Goal: Task Accomplishment & Management: Use online tool/utility

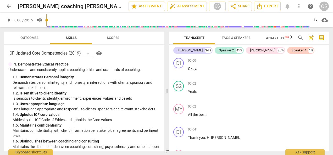
click at [8, 6] on span "arrow_back" at bounding box center [9, 6] width 6 height 6
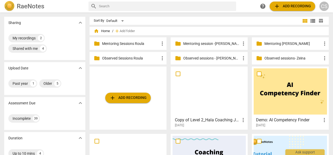
click at [131, 60] on p "Observed Sessions Roula" at bounding box center [130, 58] width 57 height 5
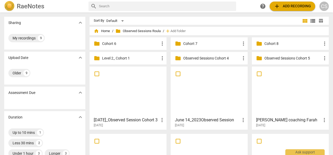
click at [258, 38] on div "folder Cohort 8 more_vert" at bounding box center [290, 43] width 77 height 13
click at [266, 45] on p "Cohort 8" at bounding box center [292, 43] width 57 height 5
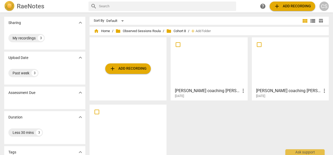
click at [300, 75] on div at bounding box center [289, 62] width 73 height 46
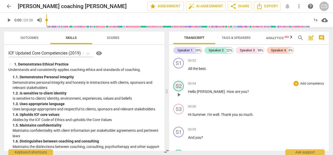
click at [178, 85] on div "S2" at bounding box center [178, 86] width 10 height 10
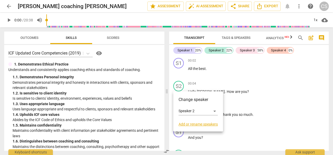
click at [197, 126] on link "Add or rename speakers" at bounding box center [197, 124] width 39 height 4
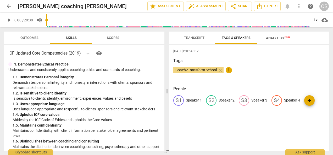
click at [213, 103] on div "S2" at bounding box center [211, 100] width 10 height 10
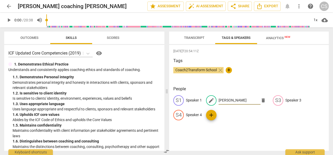
type input "[PERSON_NAME]"
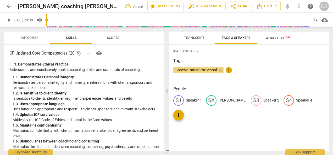
click at [189, 43] on button "Transcript" at bounding box center [194, 38] width 42 height 13
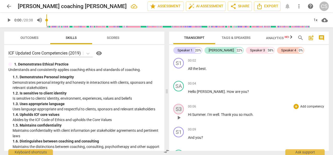
click at [174, 110] on div "S3" at bounding box center [178, 109] width 10 height 10
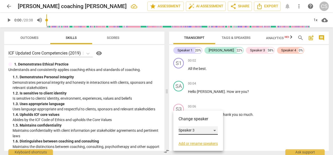
click at [194, 133] on div "Speaker 3" at bounding box center [197, 131] width 39 height 8
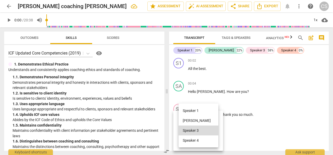
click at [192, 133] on li "Speaker 3" at bounding box center [198, 131] width 40 height 10
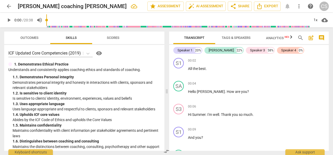
click at [176, 111] on div "S3" at bounding box center [178, 109] width 10 height 10
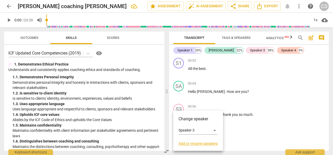
click at [190, 145] on link "Add or rename speakers" at bounding box center [197, 144] width 39 height 4
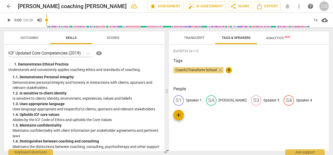
click at [251, 103] on div "S3" at bounding box center [256, 100] width 10 height 10
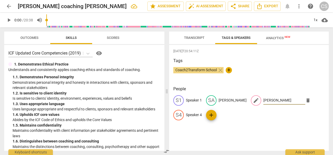
type input "[PERSON_NAME]"
click at [192, 38] on span "Transcript" at bounding box center [194, 38] width 20 height 4
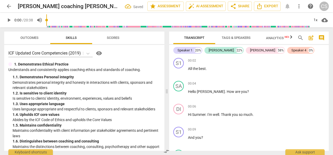
click at [320, 20] on span "cloud_download" at bounding box center [324, 20] width 8 height 6
click at [318, 54] on div at bounding box center [166, 77] width 333 height 155
click at [314, 21] on div "1x" at bounding box center [315, 20] width 10 height 8
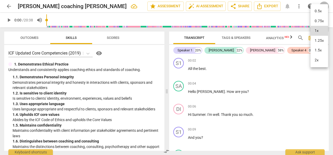
click at [316, 41] on li "1.25x" at bounding box center [319, 41] width 18 height 10
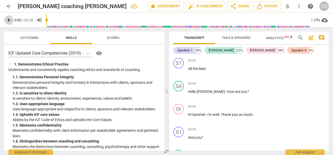
click at [7, 19] on span "play_arrow" at bounding box center [9, 20] width 6 height 6
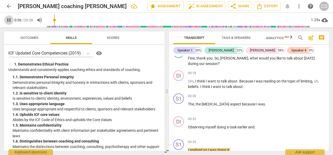
click at [9, 21] on span "pause" at bounding box center [9, 20] width 6 height 6
type input "37"
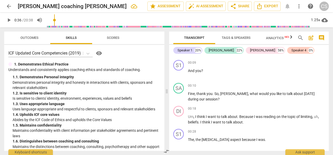
scroll to position [67, 0]
click at [295, 85] on div "+" at bounding box center [295, 85] width 5 height 5
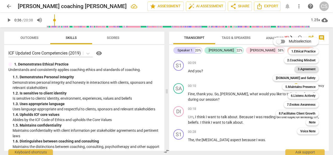
click at [304, 71] on b "3.Agreement" at bounding box center [306, 69] width 18 height 6
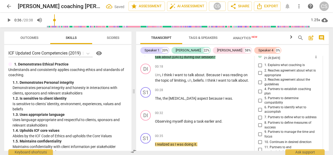
scroll to position [115, 0]
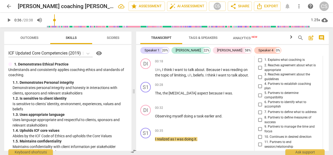
click at [260, 105] on input "6. Partners to identify what to accomplish" at bounding box center [260, 104] width 8 height 6
checkbox input "true"
click at [7, 21] on span "play_arrow" at bounding box center [9, 20] width 6 height 6
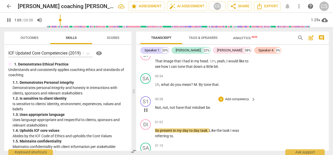
scroll to position [262, 0]
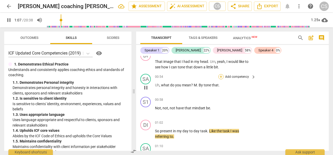
click at [222, 76] on div "+" at bounding box center [220, 76] width 5 height 5
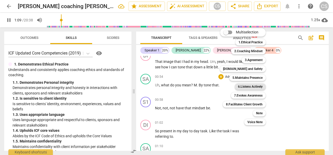
click at [249, 86] on b "6.Listens Actively" at bounding box center [250, 87] width 25 height 6
type input "70"
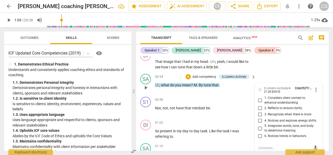
click at [259, 126] on input "5. Integrates words, tone, and body to determine meaning" at bounding box center [260, 129] width 8 height 6
checkbox input "true"
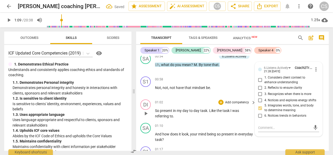
scroll to position [309, 0]
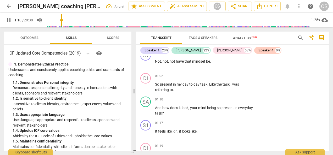
click at [8, 23] on button "pause" at bounding box center [8, 19] width 9 height 9
click at [4, 21] on span "play_arrow" at bounding box center [8, 20] width 9 height 6
click at [221, 101] on div "+" at bounding box center [220, 99] width 5 height 5
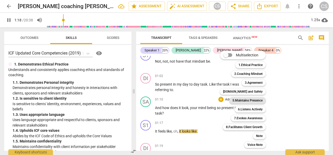
click at [253, 100] on b "5.Maintains Presence" at bounding box center [247, 101] width 30 height 6
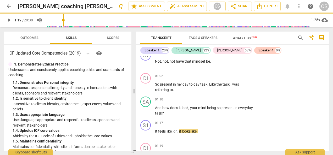
type input "79"
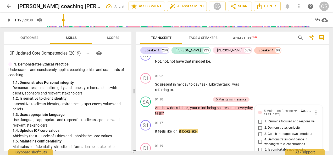
scroll to position [374, 0]
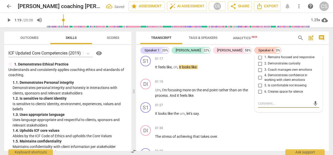
click at [257, 58] on input "1. Remains focused and responsive" at bounding box center [260, 57] width 8 height 6
checkbox input "true"
click at [259, 64] on input "2. Demonstrates curiosity" at bounding box center [260, 64] width 8 height 6
checkbox input "true"
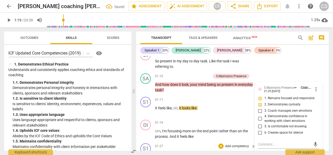
scroll to position [330, 0]
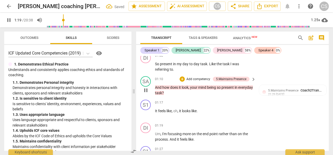
click at [196, 78] on p "Add competency" at bounding box center [198, 79] width 25 height 5
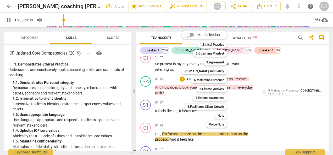
click at [181, 79] on div "Multiselection m 1.Ethical Practice 1 2.Coaching Mindset 2 3.Agreement 3 [DOMAI…" at bounding box center [208, 79] width 58 height 100
click at [202, 92] on b "6.Listens Actively" at bounding box center [211, 89] width 25 height 6
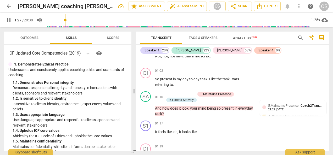
scroll to position [314, 0]
click at [180, 101] on div "6.Listens Actively" at bounding box center [181, 100] width 24 height 5
type input "90"
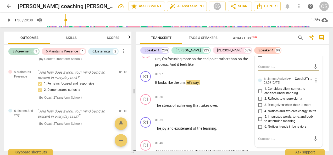
scroll to position [412, 0]
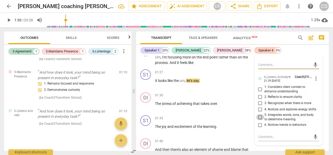
click at [257, 118] on input "5. Integrates words, tone, and body to determine meaning" at bounding box center [260, 117] width 8 height 6
checkbox input "true"
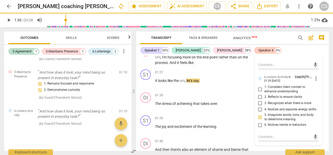
click at [9, 18] on span "play_arrow" at bounding box center [9, 20] width 6 height 6
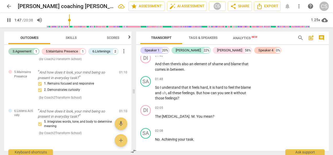
scroll to position [498, 0]
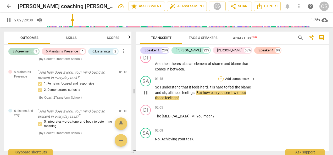
click at [220, 80] on div "+" at bounding box center [220, 78] width 5 height 5
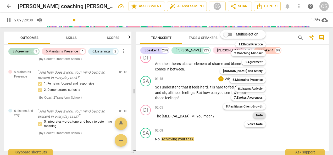
click at [258, 116] on b "Note" at bounding box center [259, 115] width 7 height 6
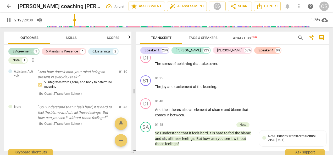
scroll to position [454, 0]
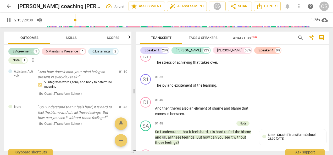
click at [6, 20] on span "pause" at bounding box center [9, 20] width 6 height 6
type input "134"
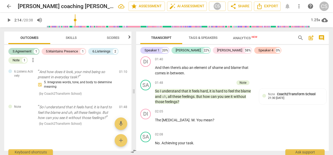
scroll to position [495, 0]
click at [294, 96] on div "Note Coach2Transform School" at bounding box center [292, 94] width 49 height 5
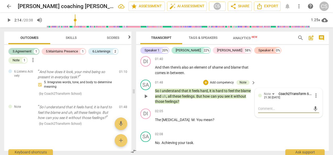
type textarea "A"
type textarea "Av"
type textarea "Avo"
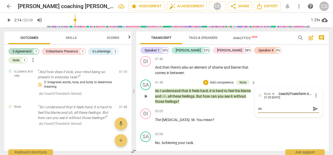
type textarea "Avo"
type textarea "Avoi"
type textarea "Avoid"
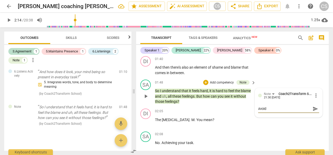
type textarea "Avoid"
type textarea "Avoid u"
type textarea "Avoid us"
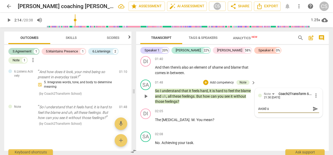
type textarea "Avoid us"
type textarea "Avoid usi"
type textarea "Avoid usin"
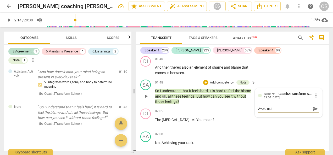
type textarea "Avoid using"
type textarea "Avoid using n"
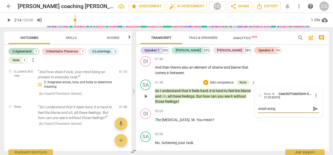
type textarea "Avoid using n"
type textarea "Avoid using ne"
type textarea "Avoid using neg"
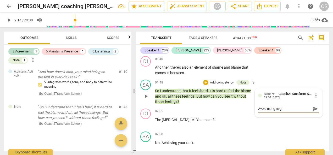
type textarea "Avoid using nega"
type textarea "Avoid using negat"
type textarea "Avoid using negati"
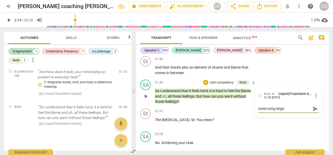
type textarea "Avoid using negati"
type textarea "Avoid using negativ"
type textarea "Avoid using negative"
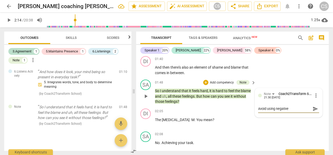
type textarea "Avoid using negative"
type textarea "Avoid using negative w"
type textarea "Avoid using negative wo"
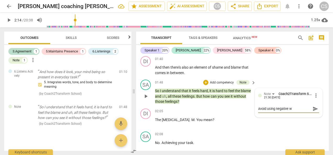
type textarea "Avoid using negative wo"
type textarea "Avoid using negative wor"
type textarea "Avoid using negative word"
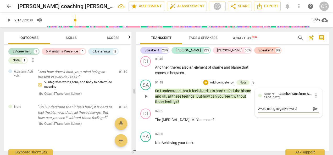
type textarea "Avoid using negative words"
type textarea "Avoid using negative words t"
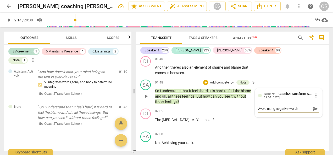
type textarea "Avoid using negative words t"
type textarea "Avoid using negative words th"
type textarea "Avoid using negative words tha"
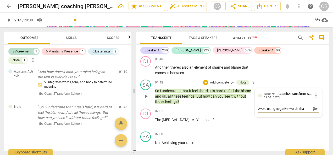
type textarea "Avoid using negative words that"
type textarea "Avoid using negative words that t"
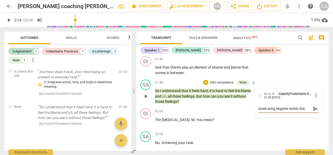
type textarea "Avoid using negative words that t"
type textarea "Avoid using negative words that th"
type textarea "Avoid using negative words that the"
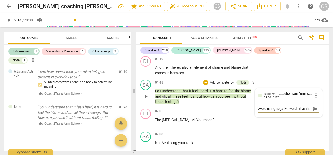
type textarea "Avoid using negative words that the"
type textarea "Avoid using negative words that the c"
type textarea "Avoid using negative words that the cl"
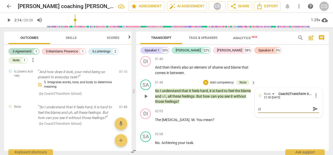
type textarea "Avoid using negative words that the cli"
type textarea "Avoid using negative words that the clie"
type textarea "Avoid using negative words that the clien"
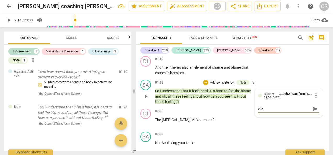
type textarea "Avoid using negative words that the clien"
type textarea "Avoid using negative words that the client"
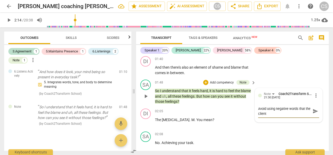
type textarea "Avoid using negative words that the client"
type textarea "Avoid using negative words that the client d"
type textarea "Avoid using negative words that the client di"
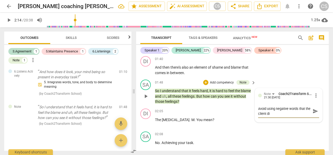
type textarea "Avoid using negative words that the client did"
type textarea "Avoid using negative words that the client did n"
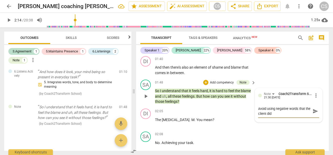
type textarea "Avoid using negative words that the client did n"
type textarea "Avoid using negative words that the client did no"
type textarea "Avoid using negative words that the client did not"
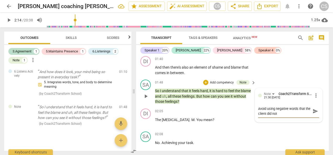
type textarea "Avoid using negative words that the client did not"
type textarea "Avoid using negative words that the client did not u"
type textarea "Avoid using negative words that the client did not us"
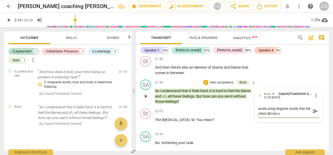
type textarea "Avoid using negative words that the client did not us"
type textarea "Avoid using negative words that the client did not use"
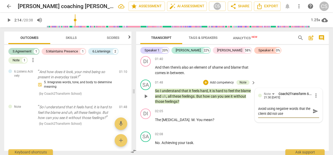
type textarea "Avoid using negative words that the client did not use ("
type textarea "Avoid using negative words that the client did not use (i"
type textarea "Avoid using negative words that the client did not use (it"
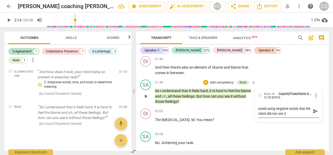
type textarea "Avoid using negative words that the client did not use (it"
type textarea "Avoid using negative words that the client did not use (it f"
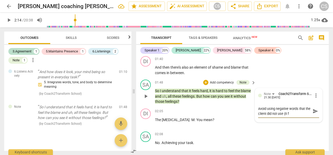
type textarea "Avoid using negative words that the client did not use (it fe"
type textarea "Avoid using negative words that the client did not use (it fee"
type textarea "Avoid using negative words that the client did not use (it feel"
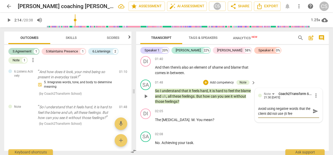
type textarea "Avoid using negative words that the client did not use (it feel"
type textarea "Avoid using negative words that the client did not use (it feels"
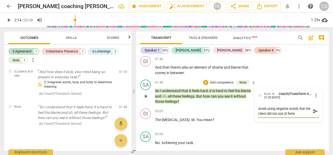
type textarea "Avoid using negative words that the client did not use (it feels h"
type textarea "Avoid using negative words that the client did not use (it feels ha"
type textarea "Avoid using negative words that the client did not use (it feels har"
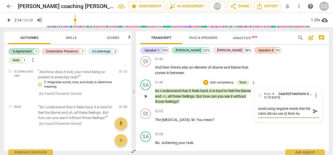
type textarea "Avoid using negative words that the client did not use (it feels har"
type textarea "Avoid using negative words that the client did not use (it feels hard"
click at [295, 116] on textarea "Avoid using negative words that the client did not use (it feels hard" at bounding box center [284, 111] width 53 height 10
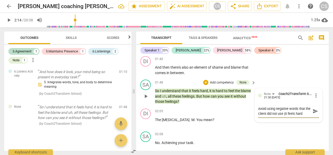
type textarea "Avoid using negative words that the client did not use (it ihard"
type textarea "Avoid using negative words that the client did not use (it ishard"
type textarea "Avoid using negative words that the client did not use (it is hard"
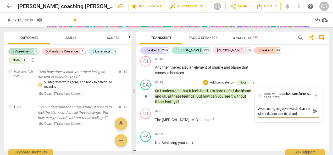
type textarea "Avoid using negative words that the client did not use (it is hard"
type textarea "Avoid using negative words that the client did not use (it is hard t"
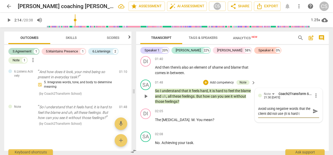
type textarea "Avoid using negative words that the client did not use (it is hard to"
type textarea "Avoid using negative words that the client did not use (it is hard to g"
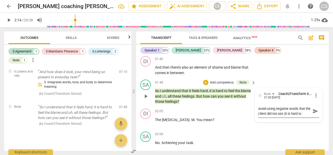
type textarea "Avoid using negative words that the client did not use (it is hard to g"
type textarea "Avoid using negative words that the client did not use (it is hard to"
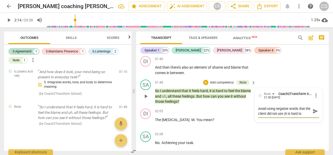
type textarea "Avoid using negative words that the client did not use (it is hard to f"
type textarea "Avoid using negative words that the client did not use (it is hard to fe"
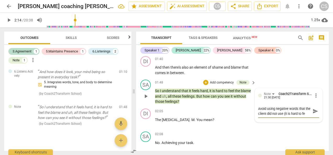
type textarea "Avoid using negative words that the client did not use (it is hard to fee"
type textarea "Avoid using negative words that the client did not use (it is hard to feel"
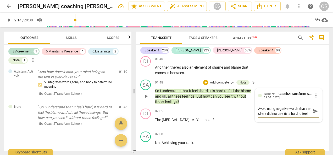
type textarea "Avoid using negative words that the client did not use (it is hard to feel"
type textarea "Avoid using negative words that the client did not use (it is hard to feel t"
type textarea "Avoid using negative words that the client did not use (it is hard to feel th"
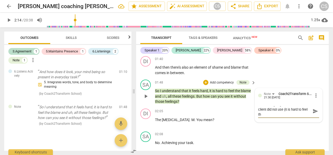
type textarea "Avoid using negative words that the client did not use (it is hard to feel the"
type textarea "Avoid using negative words that the client did not use (it is hard to feel the b"
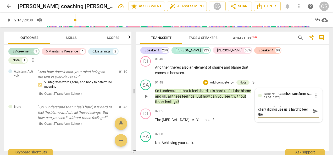
type textarea "Avoid using negative words that the client did not use (it is hard to feel the b"
type textarea "Avoid using negative words that the client did not use (it is hard to feel the …"
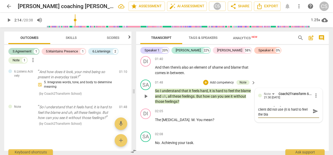
scroll to position [0, 0]
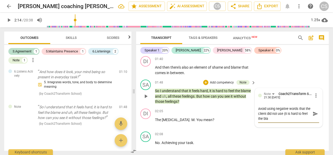
type textarea "Avoid using negative words that the client did not use (it is hard to feel the …"
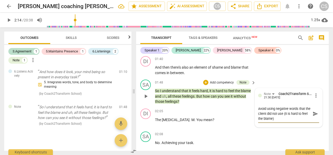
type textarea "Avoid using negative words that the client did not use (it is hard to feel the …"
click at [315, 115] on span "send" at bounding box center [315, 114] width 6 height 6
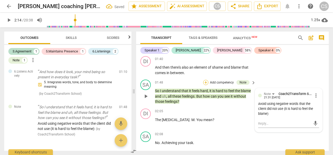
click at [205, 84] on div "+" at bounding box center [205, 82] width 5 height 5
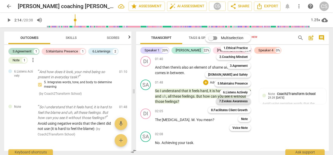
click at [240, 101] on b "7.Evokes Awareness" at bounding box center [233, 101] width 29 height 6
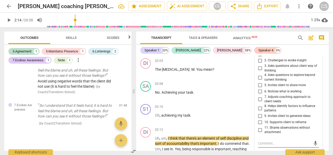
scroll to position [537, 0]
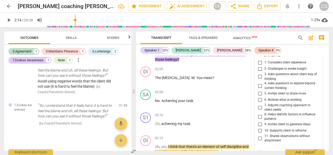
click at [257, 87] on input "4. Asks questions to explore beyond current thinking" at bounding box center [260, 86] width 8 height 6
checkbox input "true"
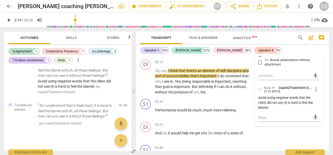
scroll to position [613, 0]
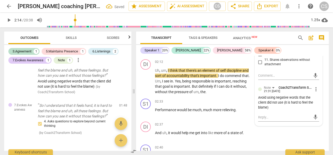
click at [6, 20] on span "play_arrow" at bounding box center [9, 20] width 6 height 6
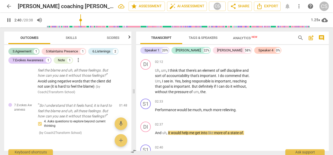
scroll to position [711, 0]
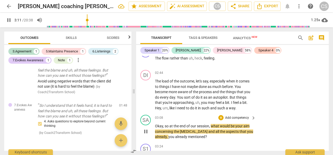
click at [221, 121] on div "03:08 + Add competency keyboard_arrow_right Okay , so at the end of our session…" at bounding box center [205, 127] width 101 height 25
click at [8, 23] on span "pause" at bounding box center [9, 20] width 6 height 6
type input "198"
click at [223, 120] on div "+ Add competency keyboard_arrow_right" at bounding box center [236, 118] width 39 height 6
click at [221, 119] on div "+" at bounding box center [220, 117] width 5 height 5
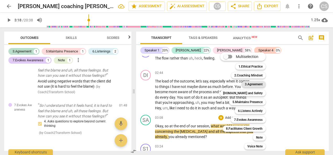
click at [252, 86] on b "3.Agreement" at bounding box center [254, 84] width 18 height 6
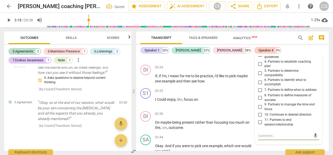
scroll to position [813, 0]
click at [259, 91] on input "7. Partners to define what to address" at bounding box center [260, 90] width 8 height 6
click at [9, 22] on span "play_arrow" at bounding box center [9, 20] width 6 height 6
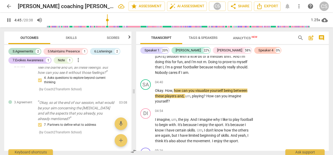
scroll to position [1092, 0]
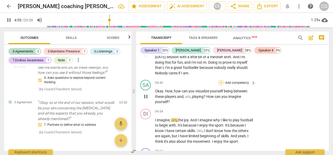
click at [221, 84] on div "+" at bounding box center [220, 82] width 5 height 5
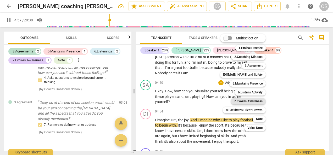
click at [245, 104] on b "7.Evokes Awareness" at bounding box center [248, 101] width 29 height 6
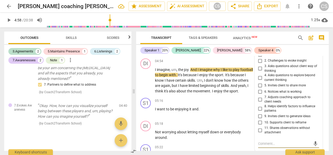
scroll to position [1142, 0]
click at [259, 77] on input "4. Asks questions to explore beyond current thinking" at bounding box center [260, 78] width 8 height 6
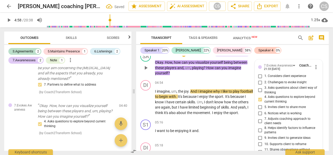
scroll to position [1135, 0]
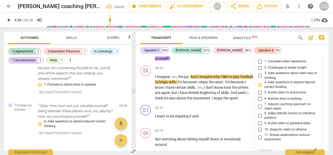
click at [70, 36] on span "Skills" at bounding box center [71, 38] width 11 height 4
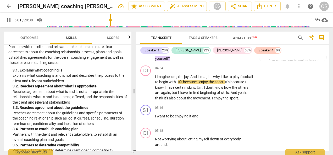
click at [7, 24] on button "pause" at bounding box center [8, 19] width 9 height 9
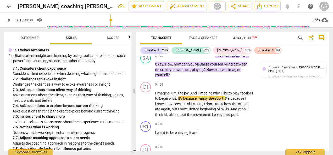
scroll to position [1110, 0]
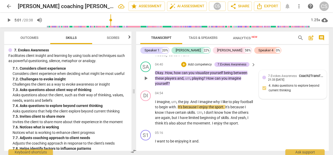
click at [275, 78] on div "21:33 [DATE]" at bounding box center [276, 79] width 16 height 3
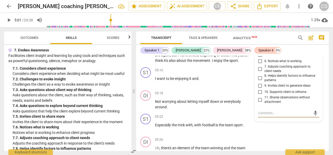
scroll to position [1170, 0]
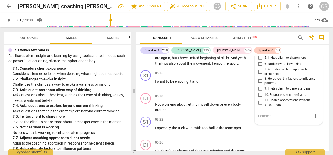
click at [257, 74] on input "7. Adjusts coaching approach to client needs" at bounding box center [260, 72] width 8 height 6
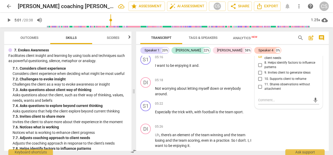
scroll to position [1188, 0]
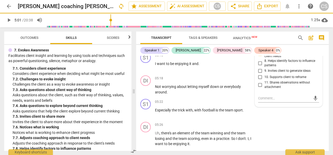
click at [9, 19] on span "play_arrow" at bounding box center [9, 20] width 6 height 6
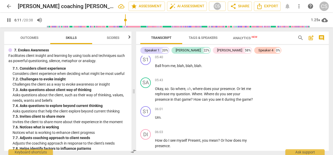
scroll to position [1329, 0]
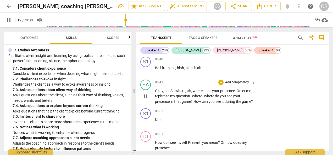
click at [229, 85] on p "Add competency" at bounding box center [236, 82] width 25 height 5
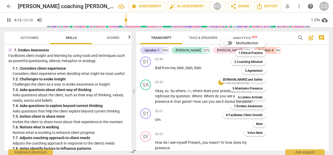
click at [218, 86] on div "Multiselection m 1.Ethical Practice 1 2.Coaching Mindset 2 3.Agreement 3 [DOMAI…" at bounding box center [247, 88] width 58 height 100
click at [221, 91] on div "Multiselection m 1.Ethical Practice 1 2.Coaching Mindset 2 3.Agreement 3 [DOMAI…" at bounding box center [247, 88] width 58 height 100
click at [240, 107] on b "7.Evokes Awareness" at bounding box center [248, 106] width 29 height 6
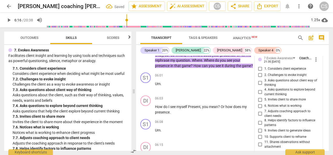
scroll to position [1364, 0]
click at [256, 79] on input "2. Challenges to evoke insight" at bounding box center [260, 75] width 8 height 6
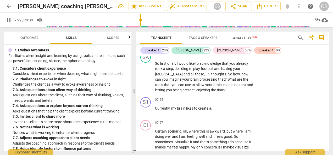
scroll to position [1652, 0]
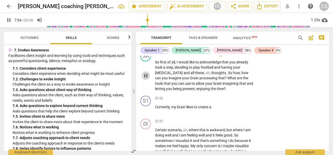
click at [148, 79] on span "pause" at bounding box center [146, 76] width 6 height 6
click at [220, 57] on div "+" at bounding box center [220, 53] width 5 height 5
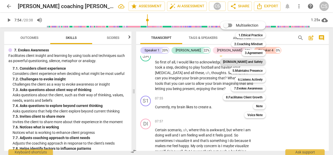
click at [247, 65] on b "[DOMAIN_NAME] and Safety" at bounding box center [242, 62] width 39 height 6
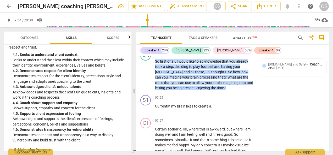
scroll to position [487, 0]
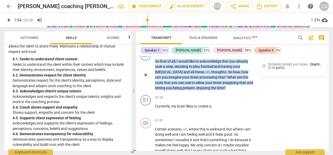
click at [274, 66] on span "[DOMAIN_NAME] and Safety" at bounding box center [288, 65] width 40 height 4
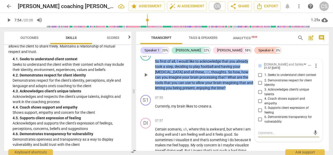
click at [256, 95] on input "3. Acknowledges client’s unique talents" at bounding box center [260, 92] width 8 height 6
click at [258, 105] on input "4. Coach shows support and empathy" at bounding box center [260, 101] width 8 height 6
click at [175, 56] on div "+" at bounding box center [172, 52] width 5 height 5
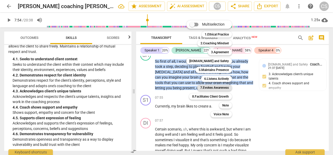
click at [213, 90] on b "7.Evokes Awareness" at bounding box center [214, 88] width 29 height 6
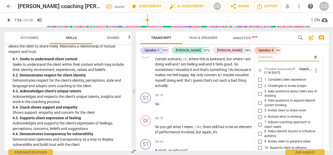
scroll to position [1734, 0]
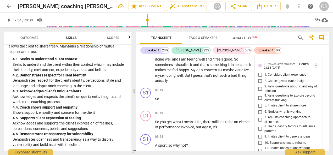
click at [260, 84] on input "2. Challenges to evoke insight" at bounding box center [260, 81] width 8 height 6
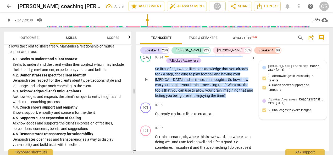
scroll to position [1644, 0]
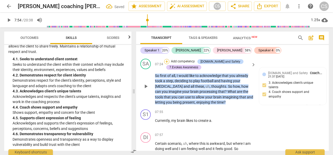
click at [168, 64] on div "+" at bounding box center [166, 61] width 5 height 5
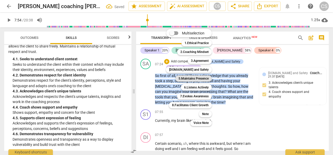
click at [197, 78] on b "5.Maintains Presence" at bounding box center [193, 79] width 30 height 6
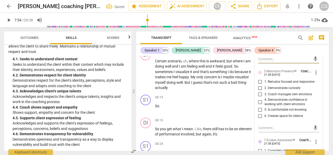
scroll to position [1732, 0]
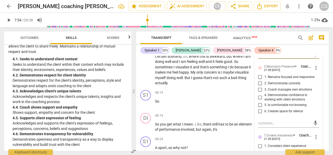
click at [259, 87] on input "2. Demonstrates curiosity" at bounding box center [260, 84] width 8 height 6
click at [259, 81] on input "1. Remains focused and responsive" at bounding box center [260, 77] width 8 height 6
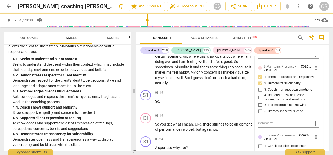
click at [6, 19] on span "play_arrow" at bounding box center [9, 20] width 6 height 6
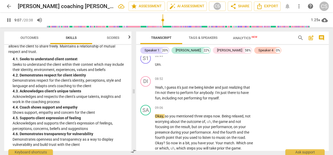
scroll to position [1965, 0]
click at [6, 21] on span "pause" at bounding box center [9, 20] width 6 height 6
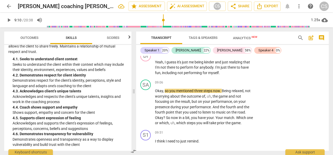
scroll to position [1991, 0]
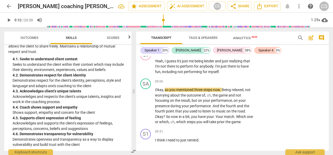
click at [8, 19] on span "play_arrow" at bounding box center [9, 20] width 6 height 6
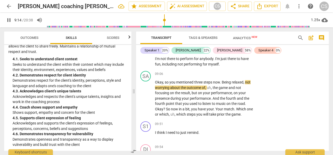
scroll to position [1999, 0]
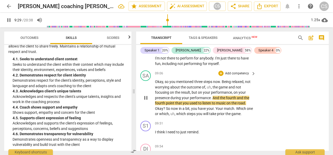
click at [292, 117] on div "SA play_arrow pause 09:06 + Add competency keyboard_arrow_right Okay , so you m…" at bounding box center [232, 94] width 193 height 50
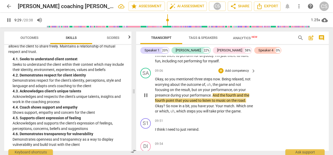
scroll to position [2003, 0]
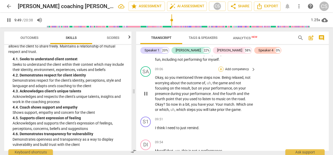
click at [221, 72] on div "+" at bounding box center [220, 69] width 5 height 5
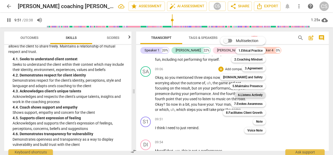
click at [241, 94] on b "6.Listens Actively" at bounding box center [250, 95] width 25 height 6
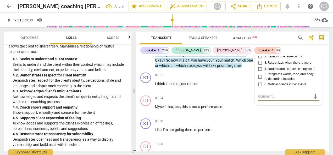
scroll to position [2040, 0]
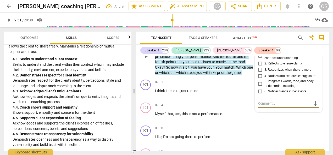
click at [258, 67] on input "2. Reflects to ensure clarity" at bounding box center [260, 63] width 8 height 6
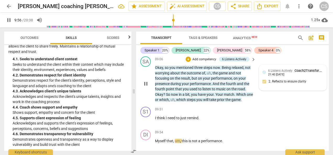
scroll to position [2007, 0]
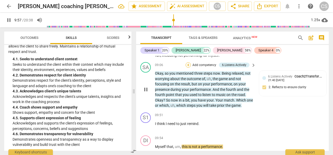
click at [188, 68] on div "+" at bounding box center [187, 65] width 5 height 5
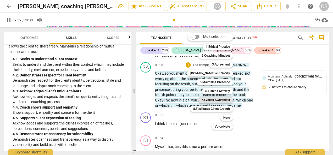
click at [210, 98] on b "7.Evokes Awareness" at bounding box center [215, 100] width 29 height 6
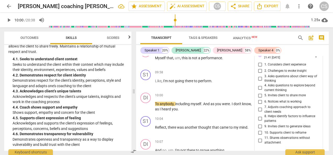
scroll to position [2085, 0]
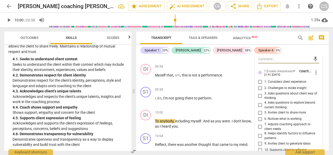
click at [314, 76] on span "more_vert" at bounding box center [316, 73] width 6 height 6
click at [316, 98] on li "Delete" at bounding box center [319, 98] width 18 height 10
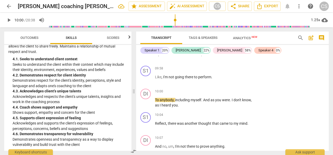
scroll to position [2102, 0]
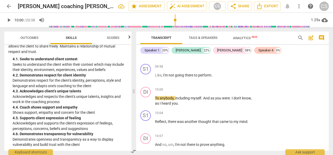
click at [6, 21] on span "play_arrow" at bounding box center [9, 20] width 6 height 6
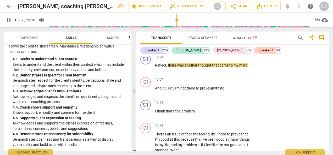
scroll to position [2160, 0]
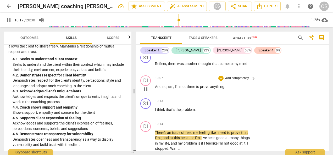
click at [163, 89] on span "no" at bounding box center [164, 87] width 4 height 4
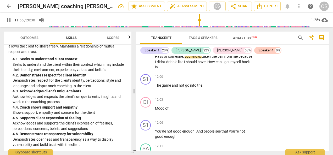
scroll to position [2824, 0]
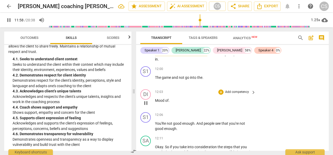
click at [293, 107] on div "DI play_arrow pause 12:03 + Add competency keyboard_arrow_right Mood of ." at bounding box center [232, 98] width 193 height 23
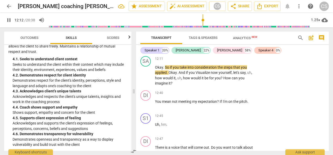
scroll to position [2913, 0]
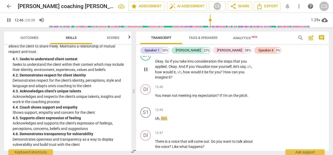
click at [145, 73] on span "pause" at bounding box center [146, 69] width 6 height 6
click at [219, 56] on div "+" at bounding box center [220, 52] width 5 height 5
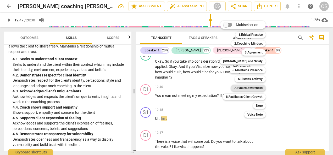
click at [241, 89] on b "7.Evokes Awareness" at bounding box center [248, 88] width 29 height 6
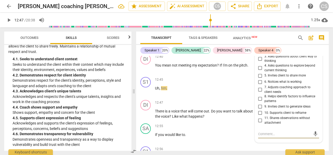
scroll to position [2943, 0]
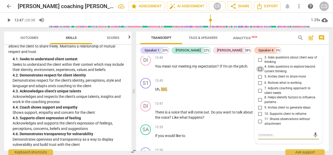
click at [260, 72] on input "4. Asks questions to explore beyond current thinking" at bounding box center [260, 69] width 8 height 6
click at [10, 24] on button "play_arrow" at bounding box center [8, 19] width 9 height 9
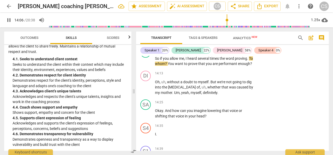
scroll to position [3344, 0]
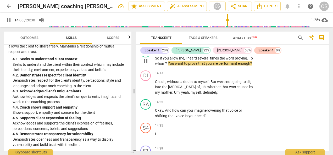
click at [226, 63] on div "SA play_arrow pause 14:01 + Add competency keyboard_arrow_right So if you allow…" at bounding box center [232, 57] width 193 height 24
click at [221, 53] on div "+" at bounding box center [220, 49] width 5 height 5
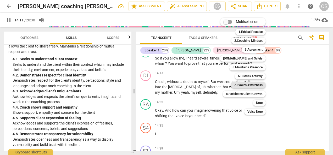
click at [254, 86] on b "7.Evokes Awareness" at bounding box center [248, 85] width 29 height 6
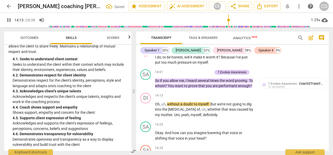
scroll to position [3321, 0]
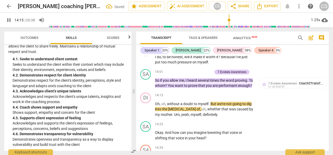
click at [6, 21] on span "pause" at bounding box center [9, 20] width 6 height 6
click at [273, 89] on div "21:45 [DATE]" at bounding box center [276, 87] width 16 height 3
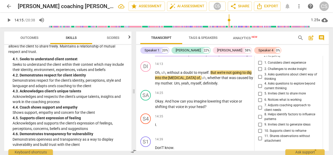
scroll to position [3353, 0]
click at [259, 73] on input "2. Challenges to evoke insight" at bounding box center [260, 69] width 8 height 6
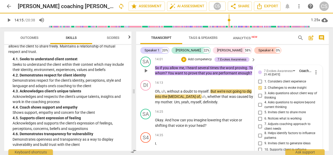
scroll to position [3333, 0]
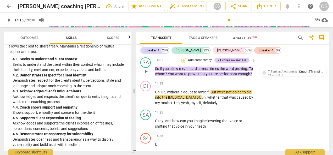
click at [183, 63] on div "+" at bounding box center [183, 60] width 5 height 5
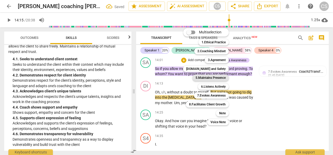
click at [218, 78] on b "5.Maintains Presence" at bounding box center [210, 78] width 30 height 6
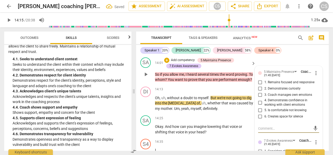
click at [260, 86] on input "1. Remains focused and responsive" at bounding box center [260, 83] width 8 height 6
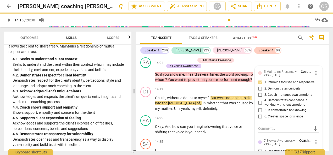
click at [6, 22] on span "play_arrow" at bounding box center [9, 20] width 6 height 6
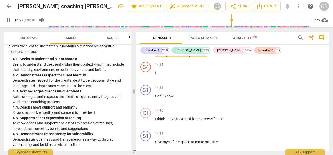
scroll to position [3407, 0]
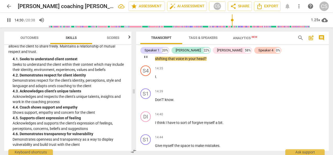
click at [231, 48] on p "Add competency" at bounding box center [236, 45] width 25 height 5
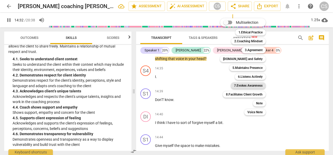
click at [239, 85] on b "7.Evokes Awareness" at bounding box center [248, 86] width 29 height 6
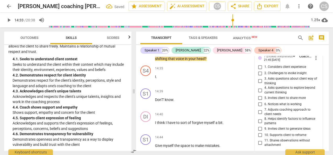
scroll to position [3482, 0]
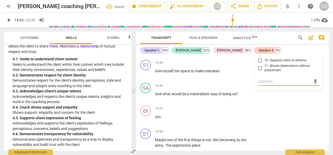
click at [260, 58] on input "9. Invites client to generate ideas" at bounding box center [260, 54] width 8 height 6
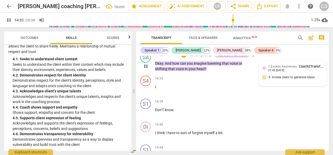
scroll to position [3394, 0]
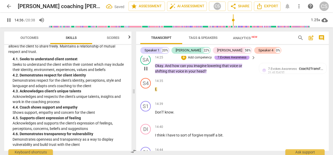
click at [224, 60] on div "7.Evokes Awareness" at bounding box center [231, 57] width 29 height 5
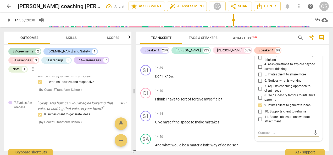
scroll to position [3431, 0]
click at [259, 115] on input "10. Supports client to reframe" at bounding box center [260, 111] width 8 height 6
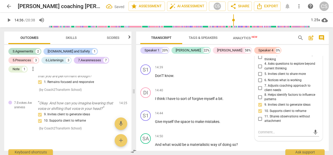
click at [9, 19] on span "play_arrow" at bounding box center [9, 20] width 6 height 6
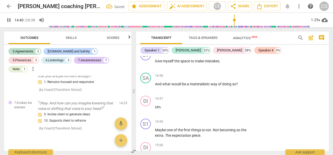
scroll to position [3497, 0]
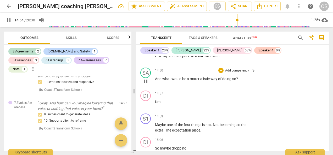
click at [231, 73] on p "Add competency" at bounding box center [236, 71] width 25 height 5
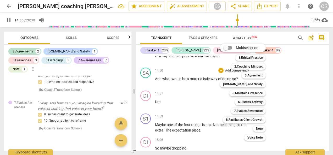
click at [219, 93] on div "Multiselection m 1.Ethical Practice 1 2.Coaching Mindset 2 3.Agreement 3 [DOMAI…" at bounding box center [247, 92] width 58 height 100
click at [252, 113] on b "7.Evokes Awareness" at bounding box center [248, 111] width 29 height 6
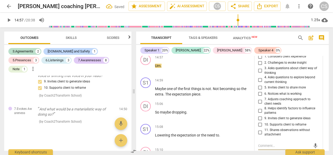
scroll to position [3531, 0]
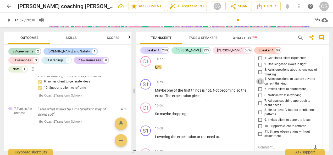
click at [263, 85] on input "4. Asks questions to explore beyond current thinking" at bounding box center [260, 81] width 8 height 6
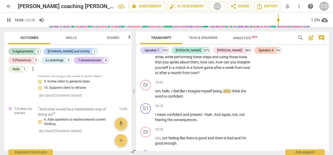
scroll to position [4217, 0]
click at [147, 66] on span "pause" at bounding box center [146, 63] width 6 height 6
click at [218, 46] on div "+" at bounding box center [220, 43] width 5 height 5
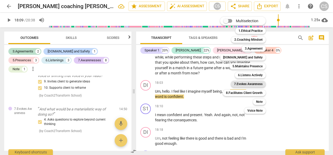
click at [243, 84] on b "7.Evokes Awareness" at bounding box center [248, 84] width 29 height 6
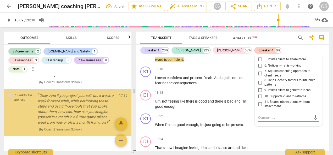
scroll to position [4253, 0]
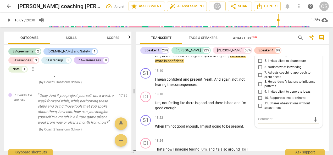
click at [259, 57] on input "4. Asks questions to explore beyond current thinking" at bounding box center [260, 53] width 8 height 6
click at [259, 71] on input "6. Notices what is working" at bounding box center [260, 67] width 8 height 6
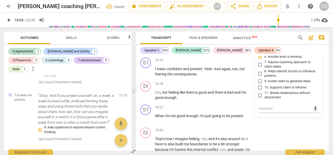
scroll to position [4269, 0]
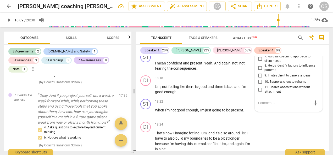
click at [144, 24] on div "SA play_arrow pause" at bounding box center [147, 7] width 15 height 36
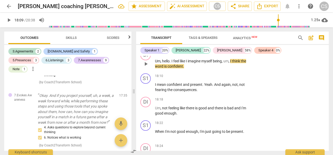
click at [142, 69] on div "DI play_arrow pause" at bounding box center [147, 59] width 15 height 19
click at [146, 67] on span "play_arrow" at bounding box center [146, 64] width 6 height 6
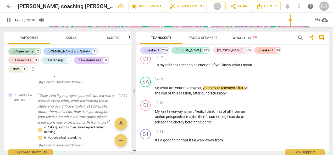
scroll to position [4489, 0]
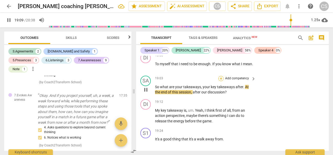
click at [221, 81] on div "+" at bounding box center [220, 78] width 5 height 5
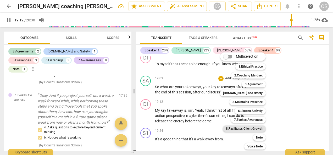
click at [255, 127] on b "8.Facilitates Client Growth" at bounding box center [244, 129] width 37 height 6
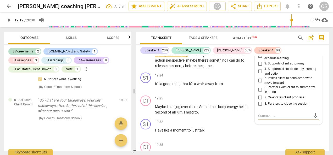
scroll to position [4543, 0]
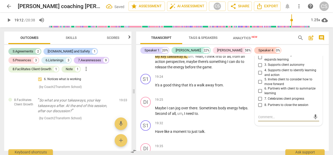
click at [260, 51] on input "1. Integrates client learning into their worldview" at bounding box center [260, 48] width 8 height 6
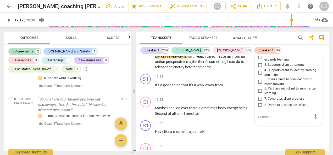
click at [261, 51] on input "1. Integrates client learning into their worldview" at bounding box center [260, 48] width 8 height 6
click at [259, 51] on input "1. Integrates client learning into their worldview" at bounding box center [260, 48] width 8 height 6
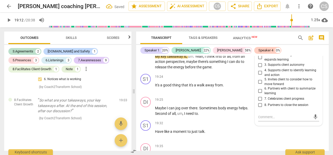
click at [259, 76] on input "4. Supports client to identify learning and action" at bounding box center [260, 73] width 8 height 6
click at [142, 65] on span "play_arrow" at bounding box center [146, 62] width 8 height 6
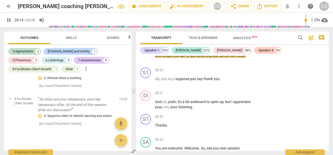
scroll to position [4839, 0]
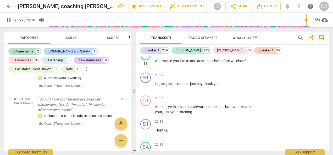
click at [220, 55] on div "+" at bounding box center [220, 52] width 5 height 5
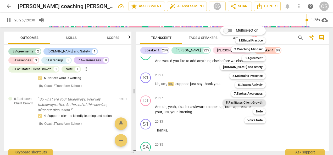
click at [259, 101] on b "8.Facilitates Client Growth" at bounding box center [244, 103] width 37 height 6
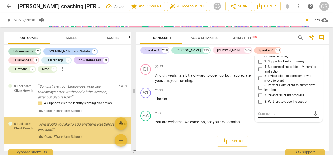
scroll to position [918, 0]
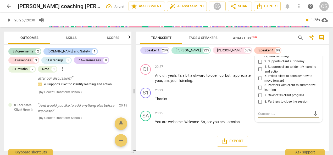
click at [260, 101] on input "8. Partners to close the session" at bounding box center [260, 102] width 8 height 6
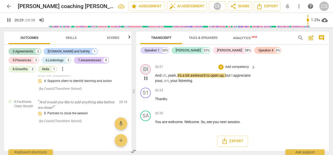
scroll to position [4892, 0]
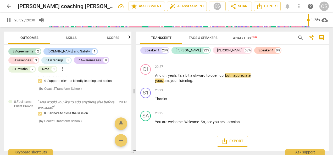
click at [231, 143] on span "Export" at bounding box center [232, 141] width 22 height 6
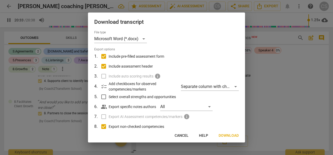
click at [227, 136] on span "Download" at bounding box center [228, 135] width 20 height 5
